Goal: Information Seeking & Learning: Learn about a topic

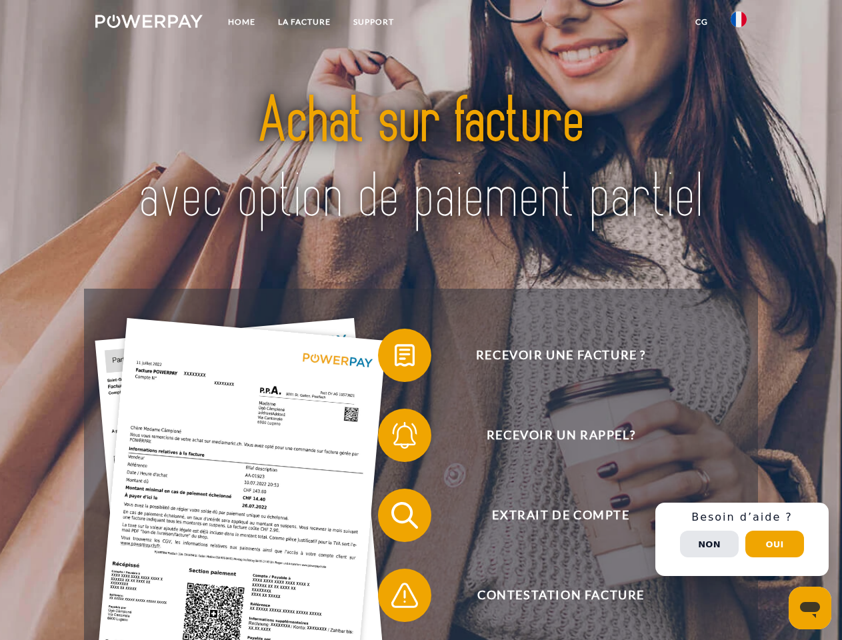
click at [149, 23] on img at bounding box center [148, 21] width 107 height 13
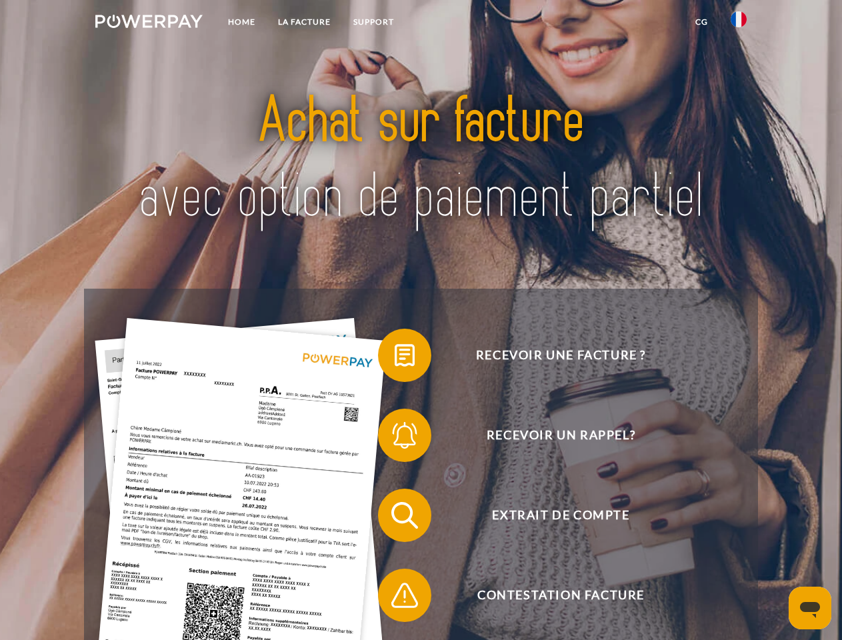
click at [739, 23] on img at bounding box center [739, 19] width 16 height 16
click at [701, 22] on link "CG" at bounding box center [701, 22] width 35 height 24
click at [395, 358] on span at bounding box center [384, 355] width 67 height 67
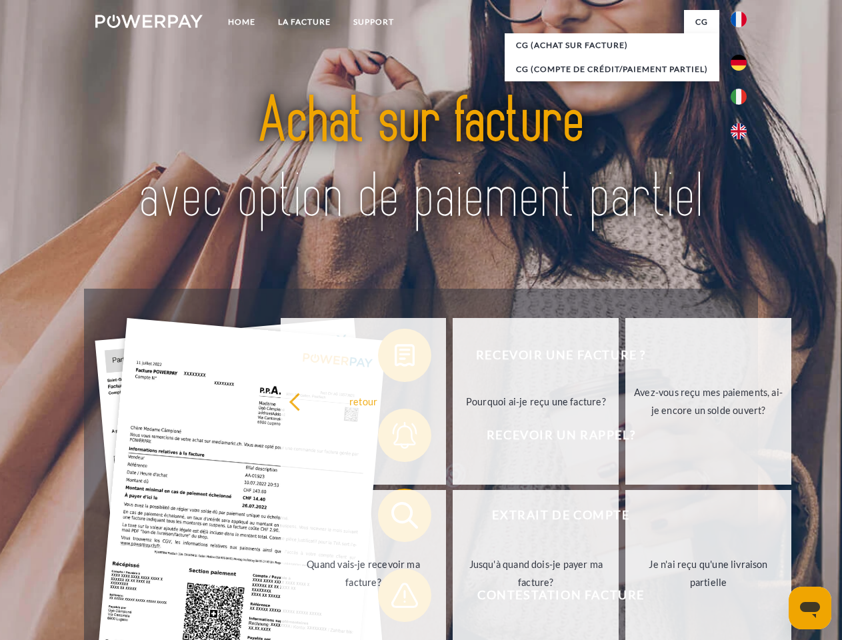
click at [395, 438] on div "Recevoir une facture ? Recevoir un rappel? Extrait de compte retour" at bounding box center [420, 555] width 673 height 533
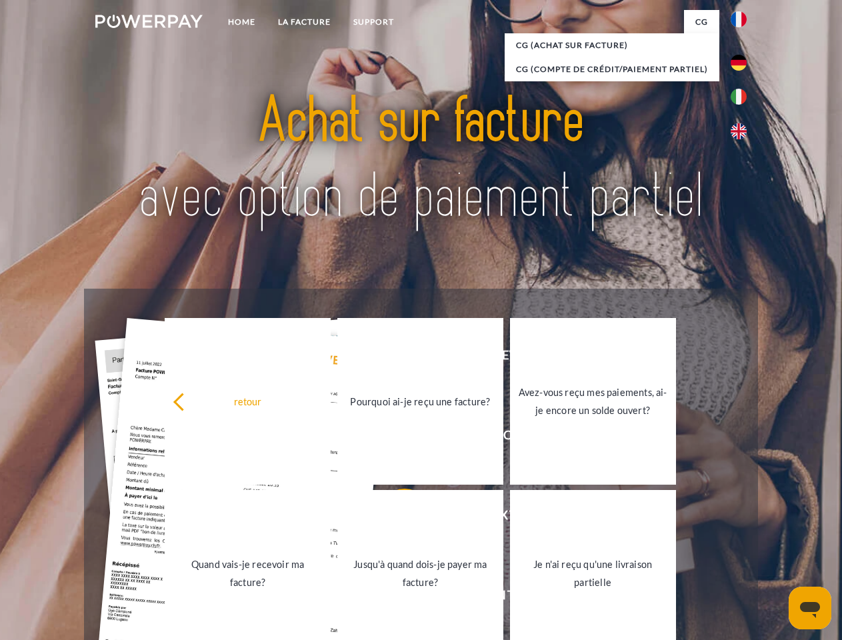
click at [395, 518] on link "Jusqu'à quand dois-je payer ma facture?" at bounding box center [420, 573] width 166 height 167
click at [510, 598] on link "Je n'ai reçu qu'une livraison partielle" at bounding box center [593, 573] width 166 height 167
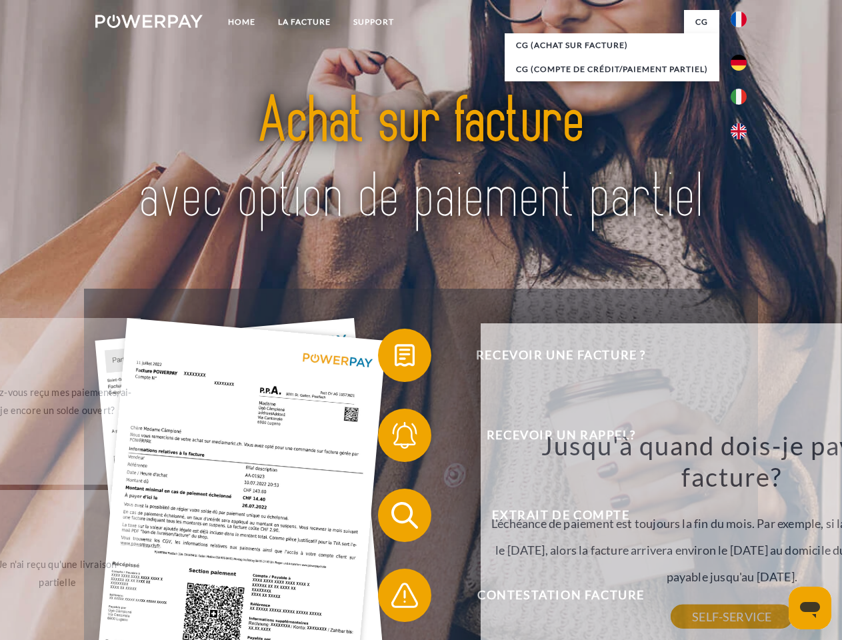
click at [742, 539] on div "Recevoir une facture ? Recevoir un rappel? Extrait de compte retour" at bounding box center [420, 555] width 673 height 533
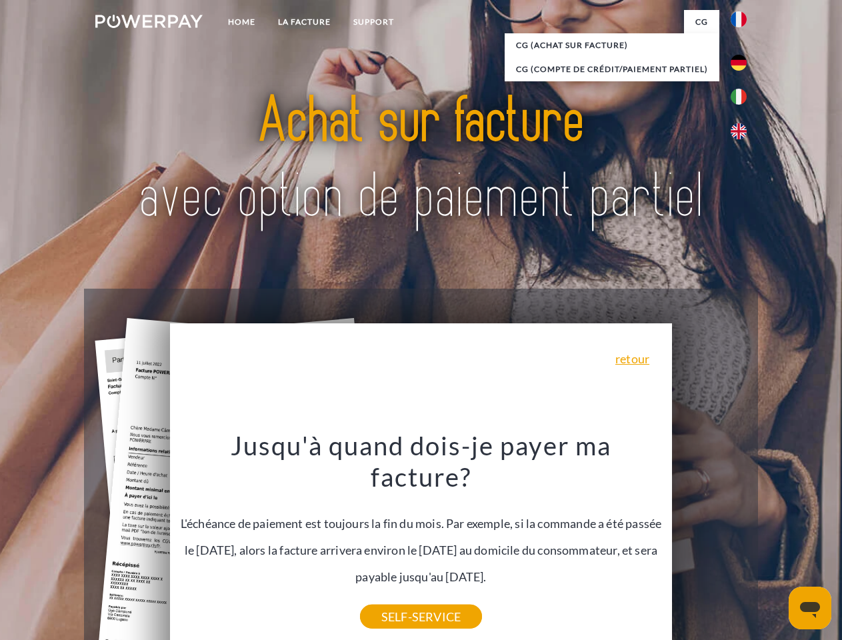
click at [709, 542] on span "Extrait de compte" at bounding box center [560, 515] width 327 height 53
click at [775, 544] on header "Home LA FACTURE Support" at bounding box center [421, 460] width 842 height 921
